Goal: Transaction & Acquisition: Purchase product/service

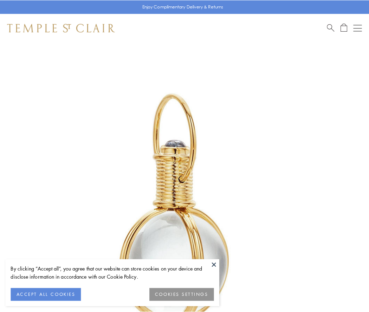
scroll to position [183, 0]
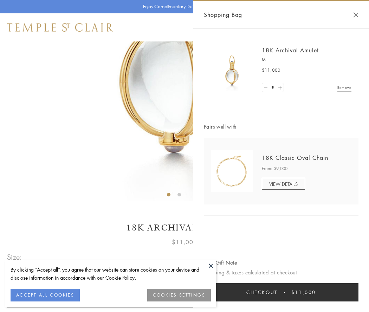
click at [281, 292] on button "Checkout $11,000" at bounding box center [281, 292] width 155 height 18
